Goal: Information Seeking & Learning: Learn about a topic

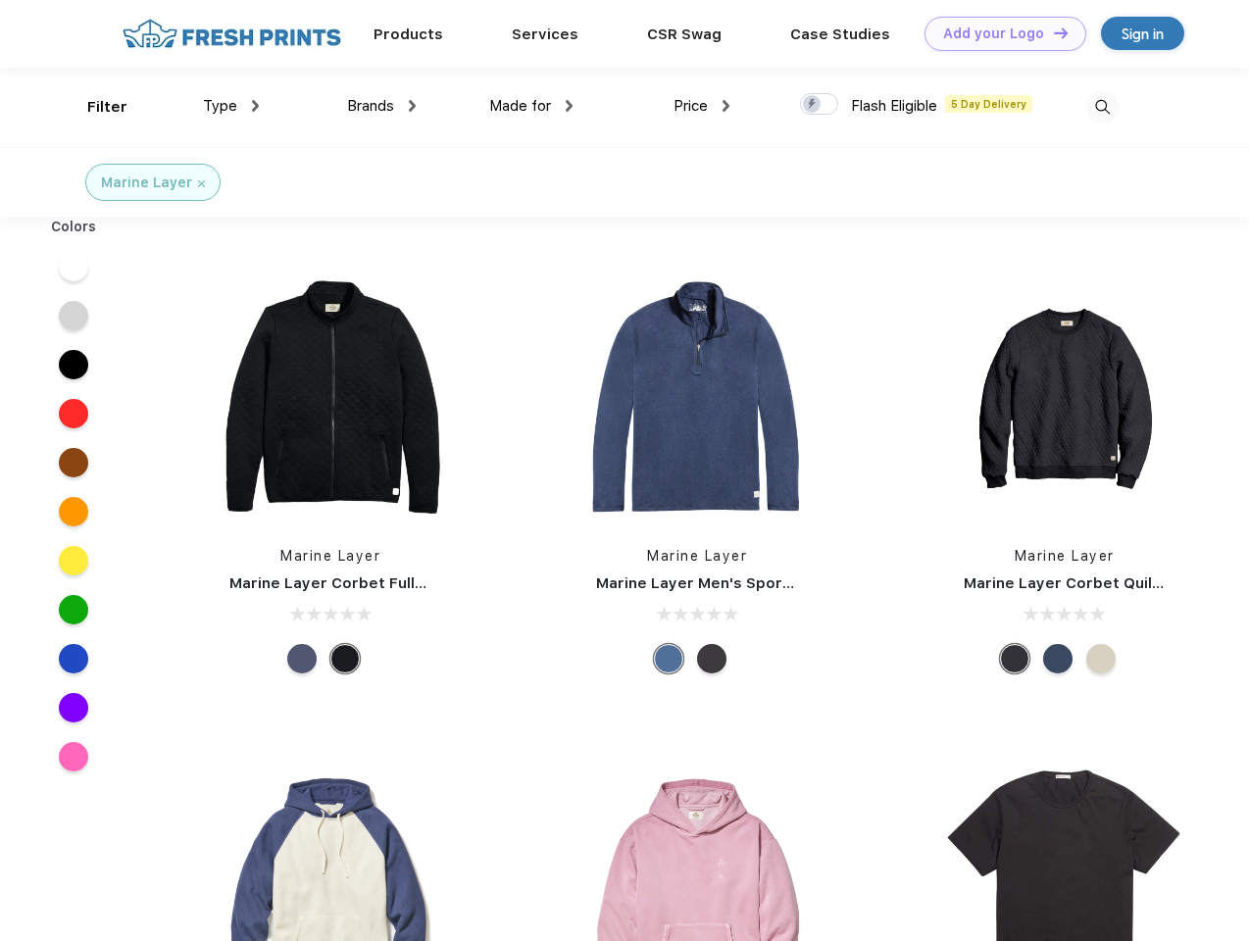
click at [998, 33] on link "Add your Logo Design Tool" at bounding box center [1006, 34] width 162 height 34
click at [0, 0] on div "Design Tool" at bounding box center [0, 0] width 0 height 0
click at [1052, 32] on link "Add your Logo Design Tool" at bounding box center [1006, 34] width 162 height 34
click at [94, 107] on div "Filter" at bounding box center [107, 107] width 40 height 23
click at [231, 106] on span "Type" at bounding box center [220, 106] width 34 height 18
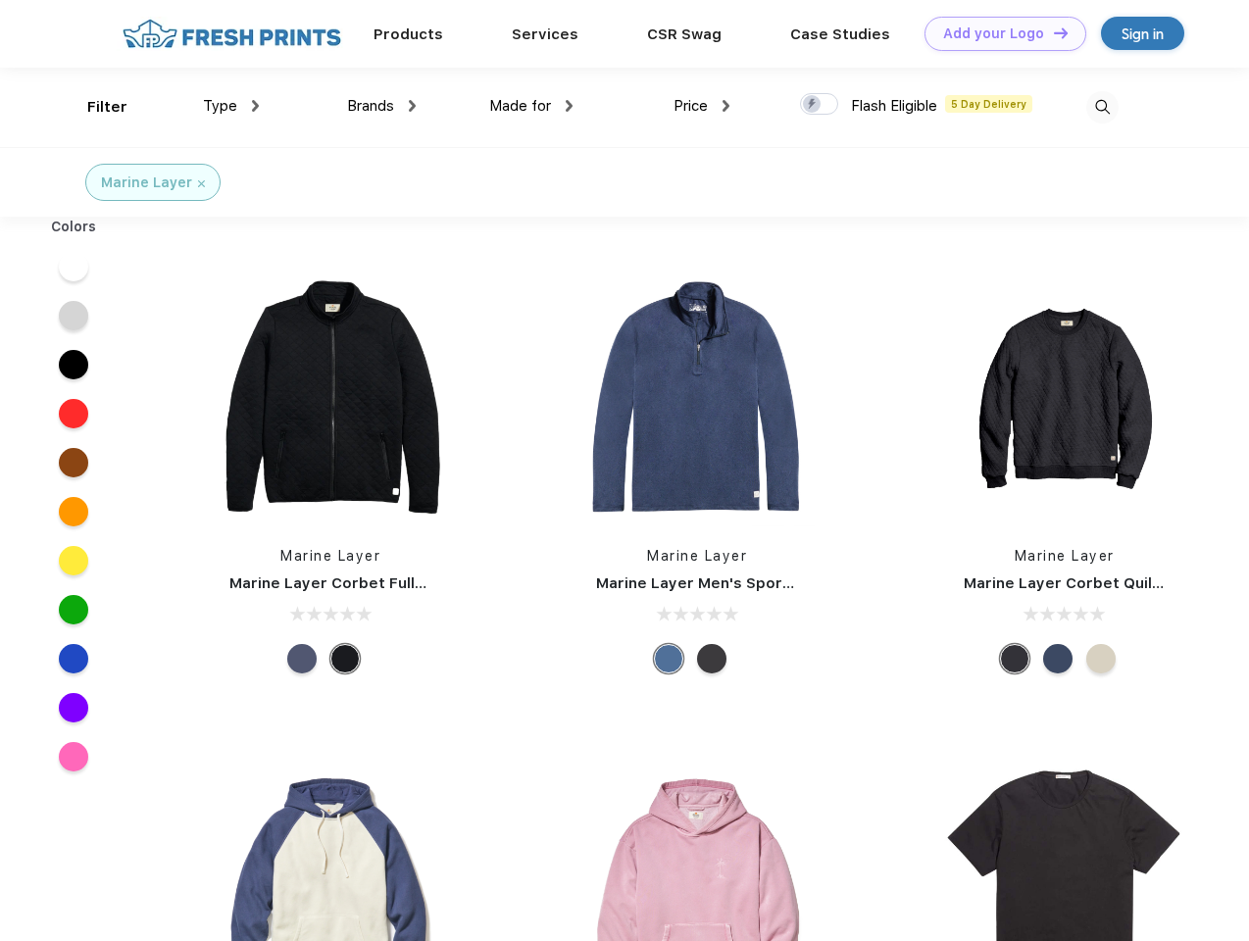
click at [381, 106] on span "Brands" at bounding box center [370, 106] width 47 height 18
click at [531, 106] on span "Made for" at bounding box center [520, 106] width 62 height 18
click at [702, 106] on span "Price" at bounding box center [691, 106] width 34 height 18
click at [820, 105] on div at bounding box center [819, 104] width 38 height 22
click at [813, 105] on input "checkbox" at bounding box center [806, 98] width 13 height 13
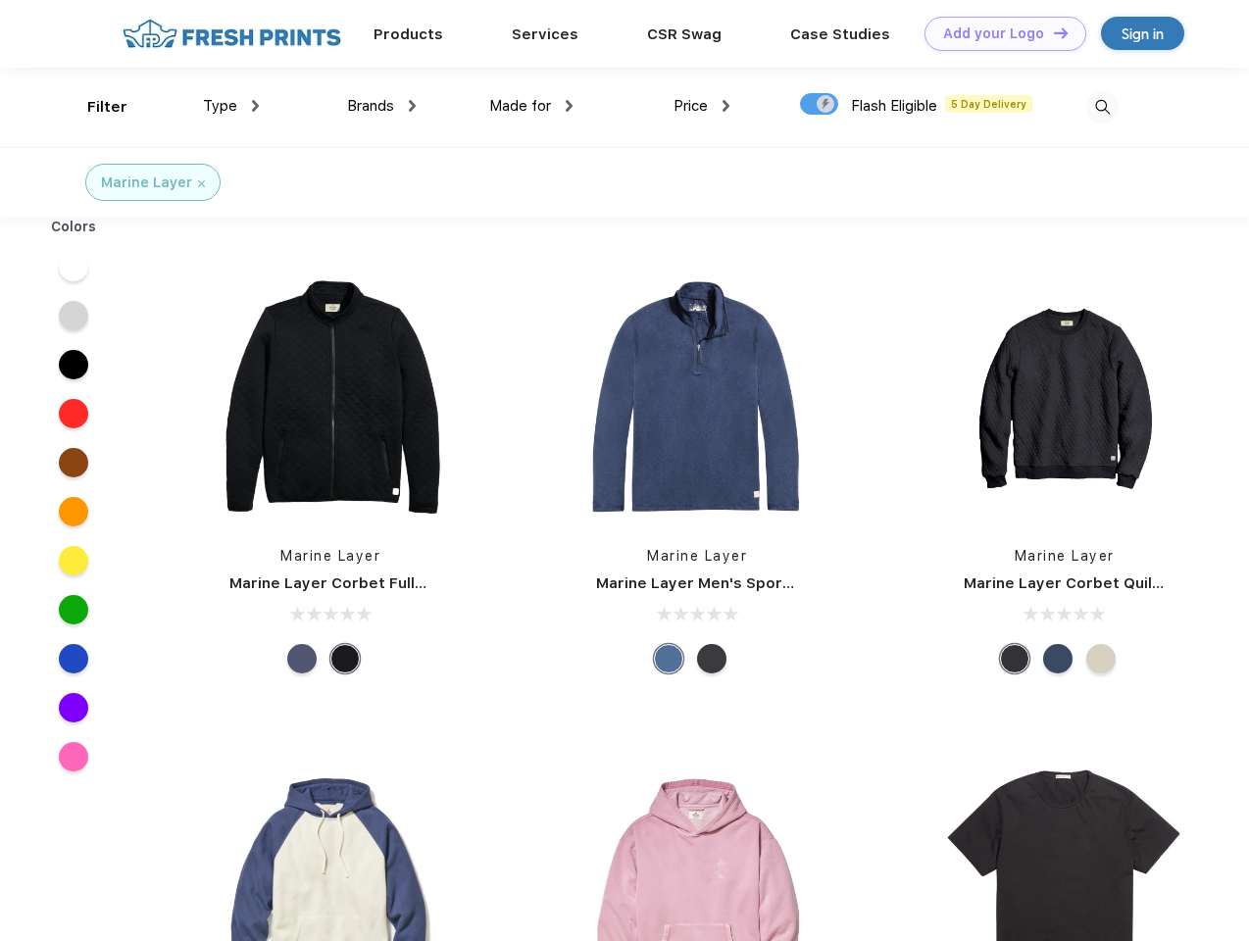
click at [1102, 107] on img at bounding box center [1102, 107] width 32 height 32
